Goal: Find contact information: Find contact information

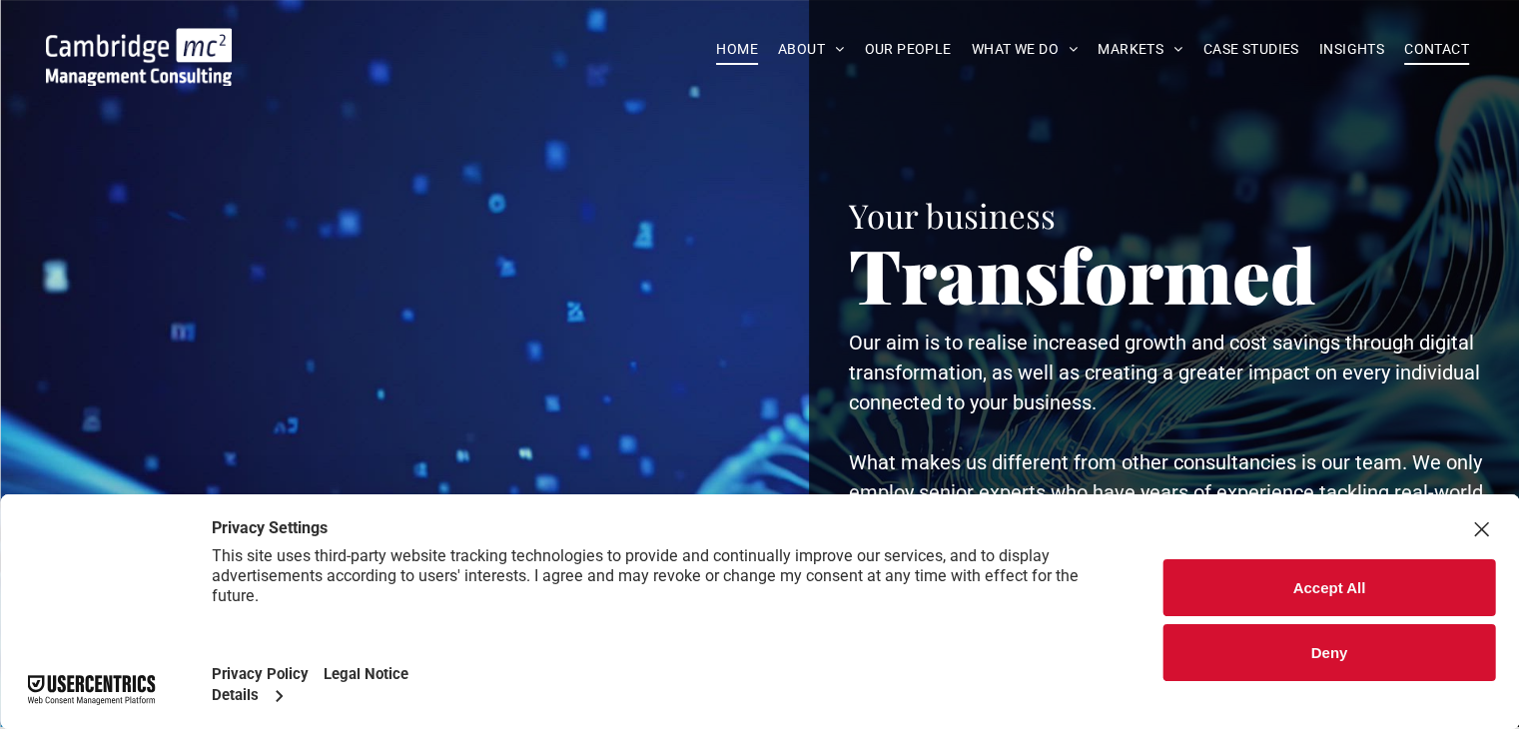
click at [1435, 53] on span "CONTACT" at bounding box center [1437, 49] width 65 height 31
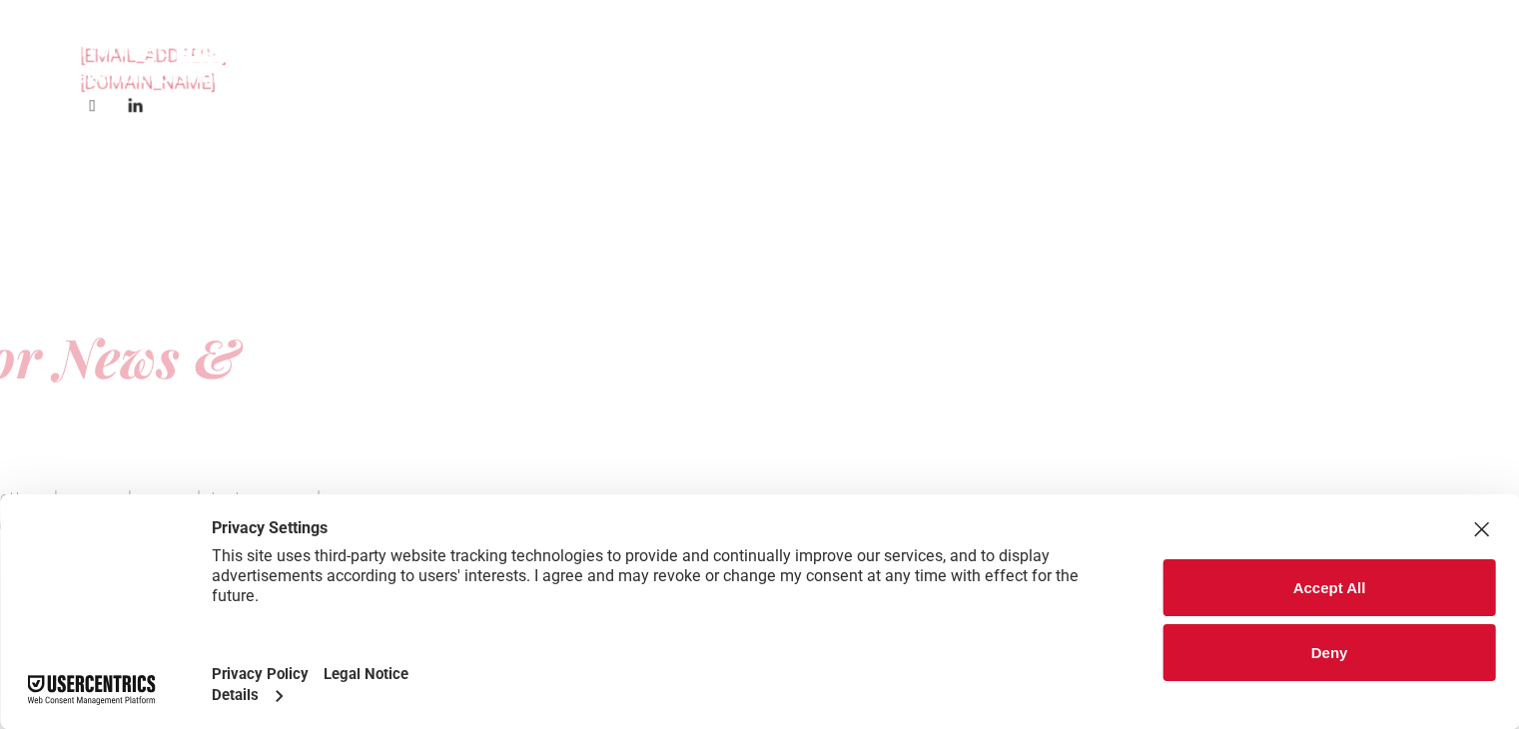
scroll to position [2597, 0]
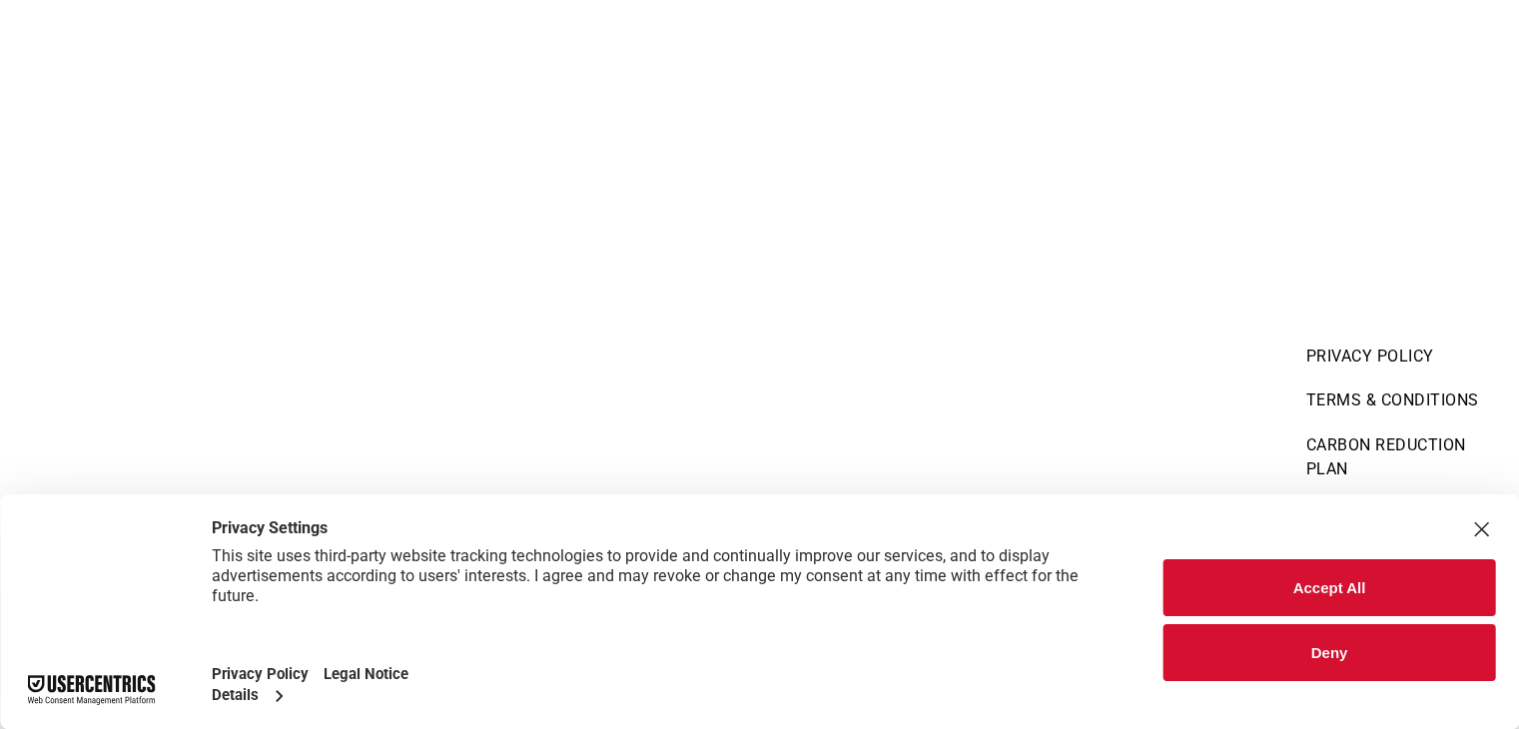
click at [1486, 532] on div "Close Layer" at bounding box center [1481, 529] width 28 height 28
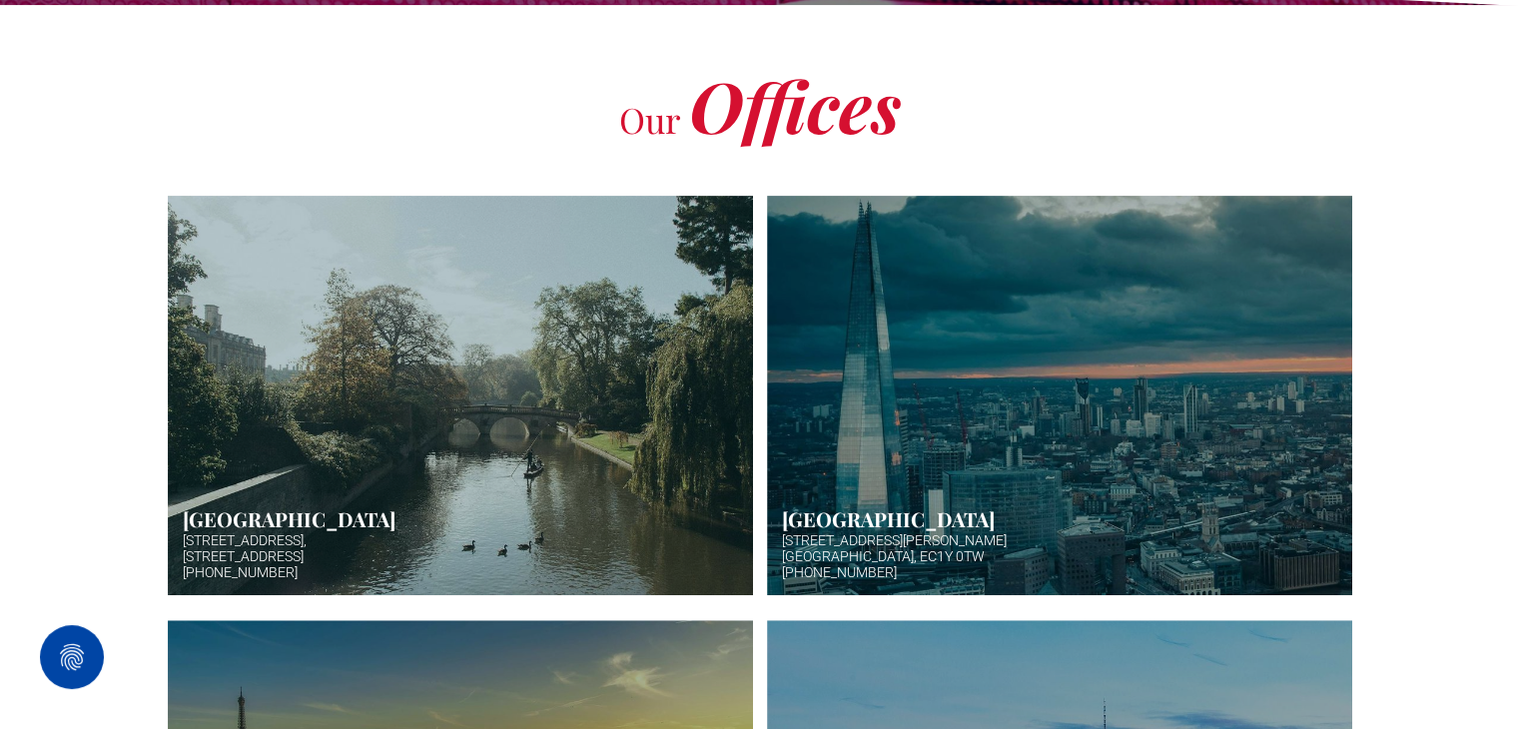
scroll to position [238, 0]
